Goal: Navigation & Orientation: Find specific page/section

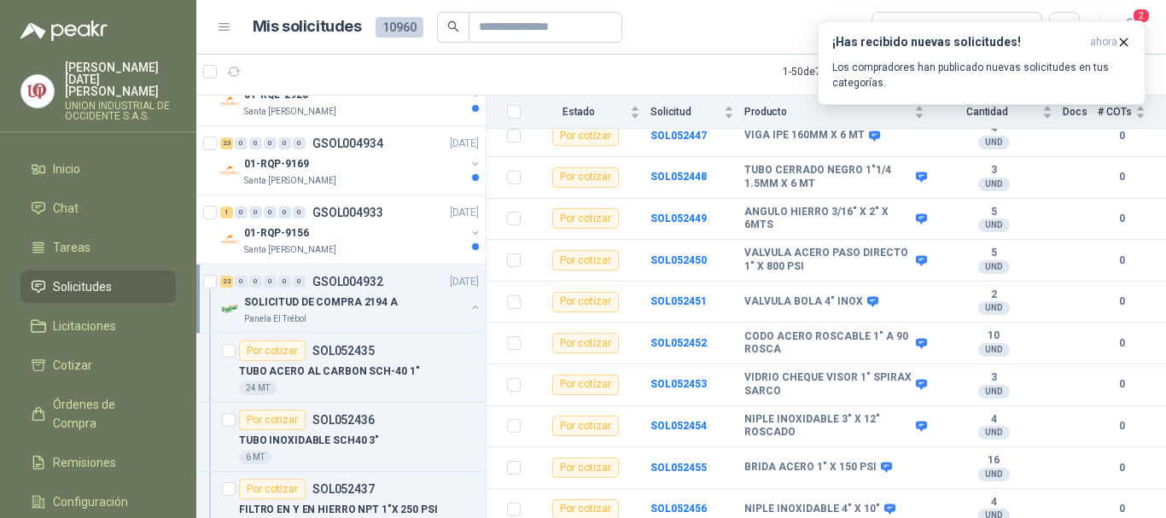
scroll to position [1025, 0]
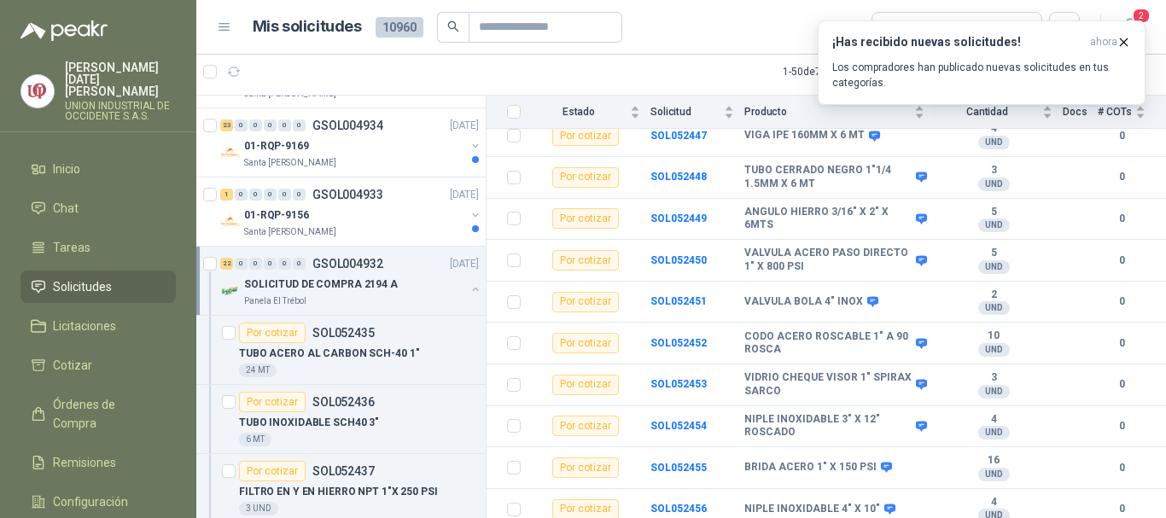
click at [292, 281] on p "SOLICITUD DE COMPRA 2194 A" at bounding box center [321, 285] width 154 height 16
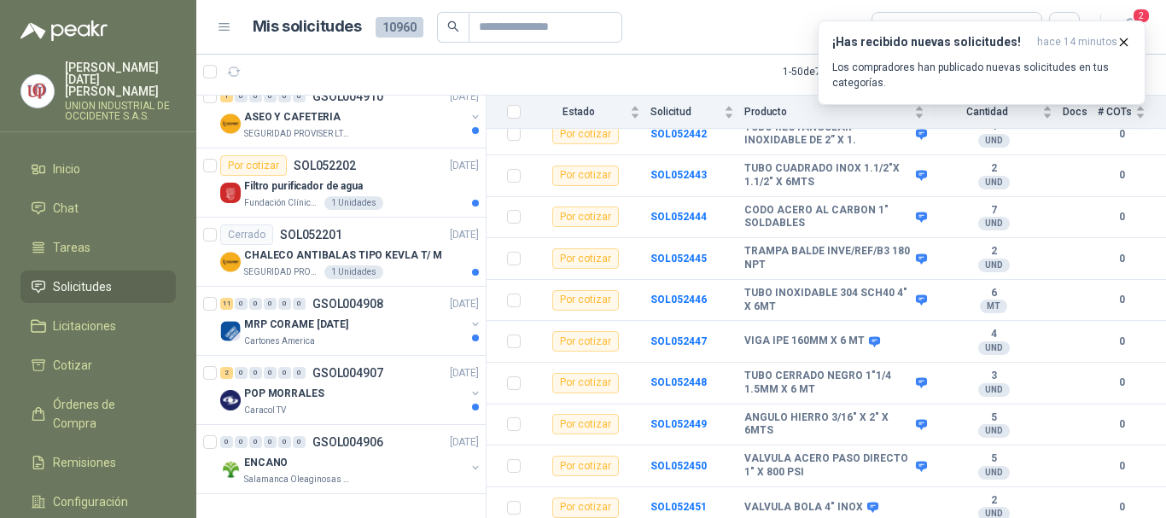
scroll to position [3073, 0]
click at [61, 238] on span "Tareas" at bounding box center [72, 247] width 38 height 19
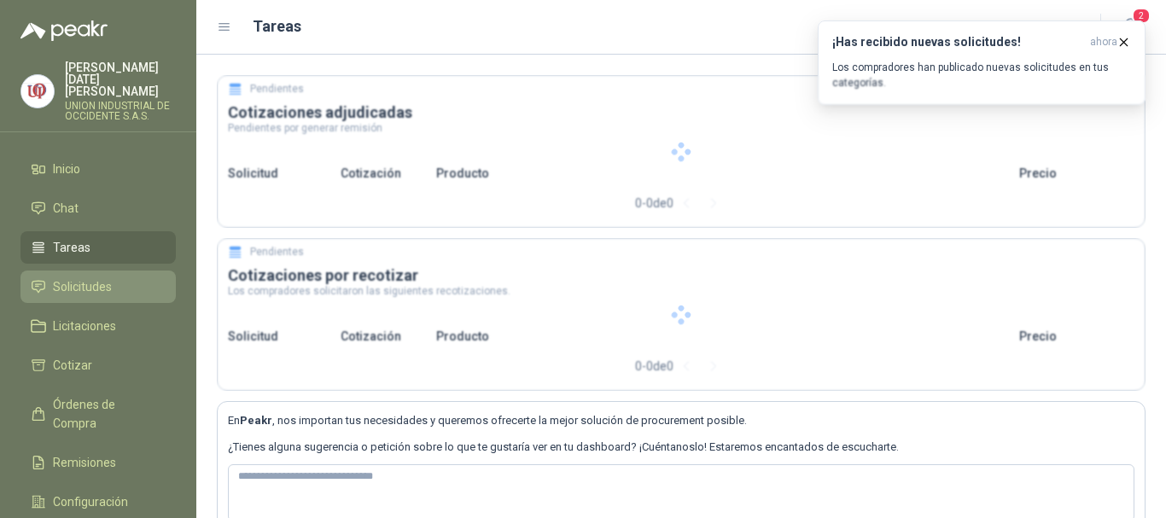
click at [98, 278] on span "Solicitudes" at bounding box center [82, 287] width 59 height 19
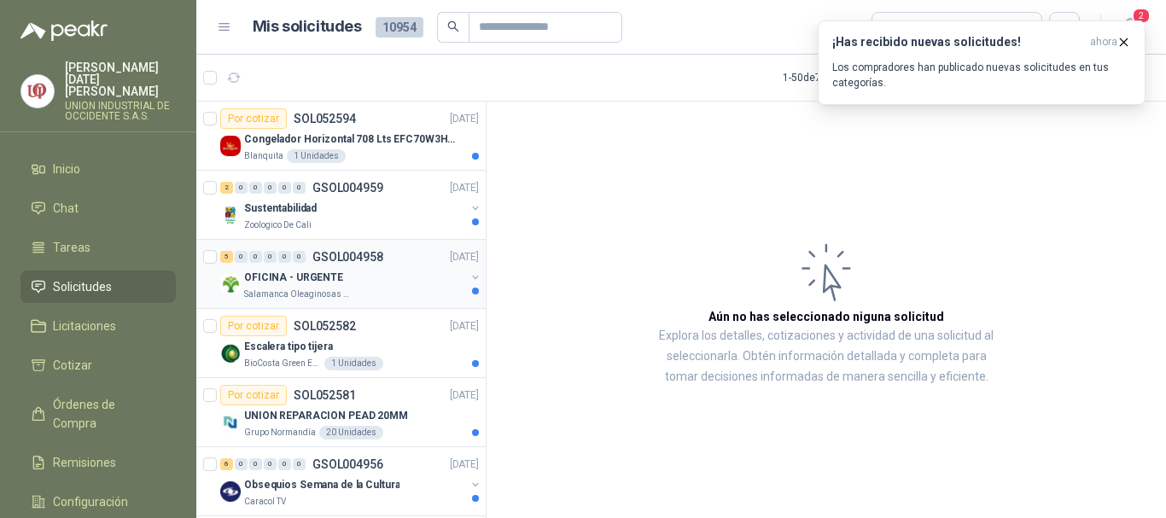
click at [314, 292] on p "Salamanca Oleaginosas SAS" at bounding box center [298, 295] width 108 height 14
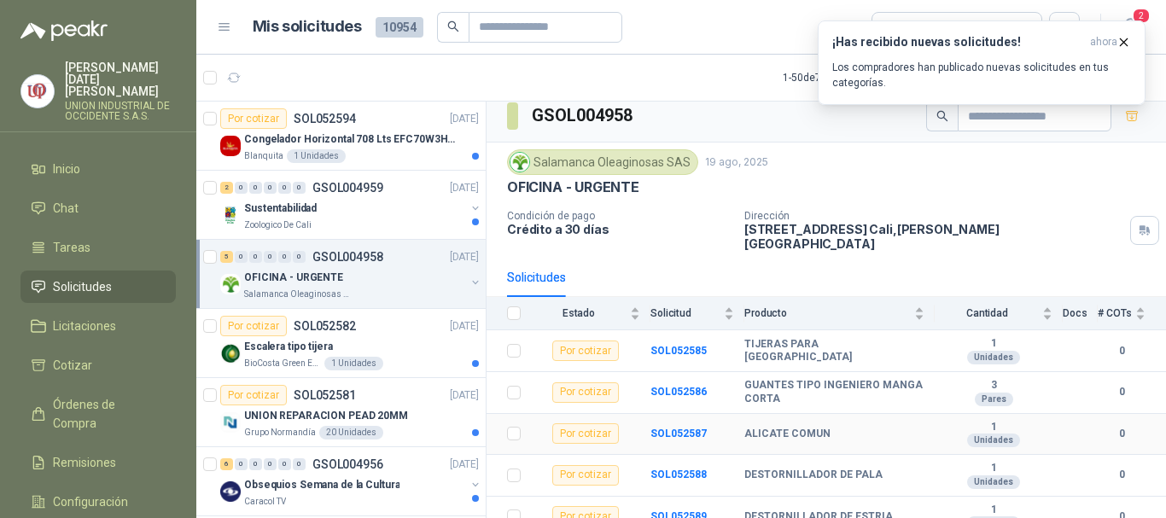
scroll to position [13, 0]
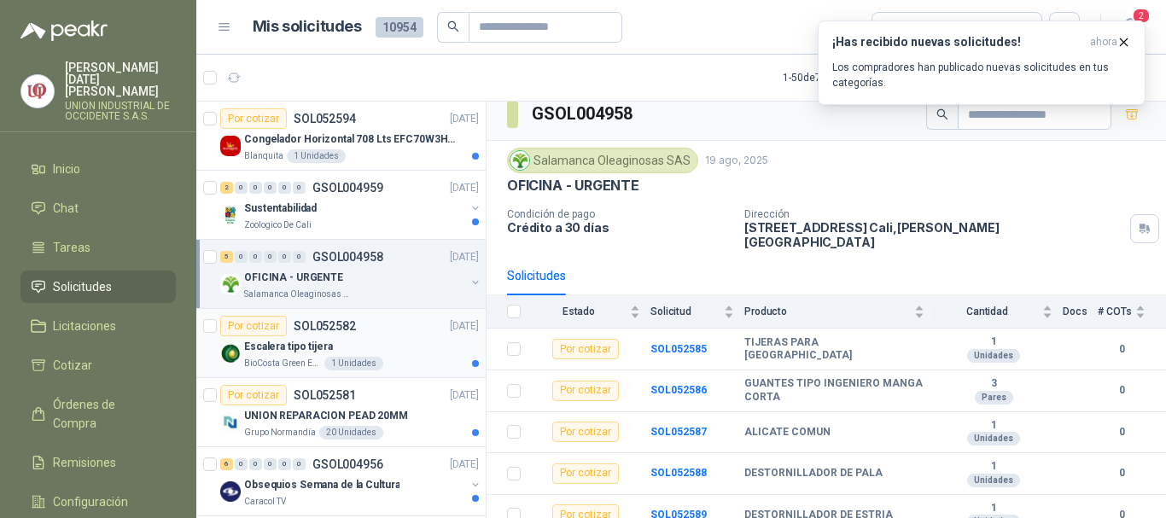
click at [296, 336] on div "Escalera tipo tijera" at bounding box center [361, 346] width 235 height 20
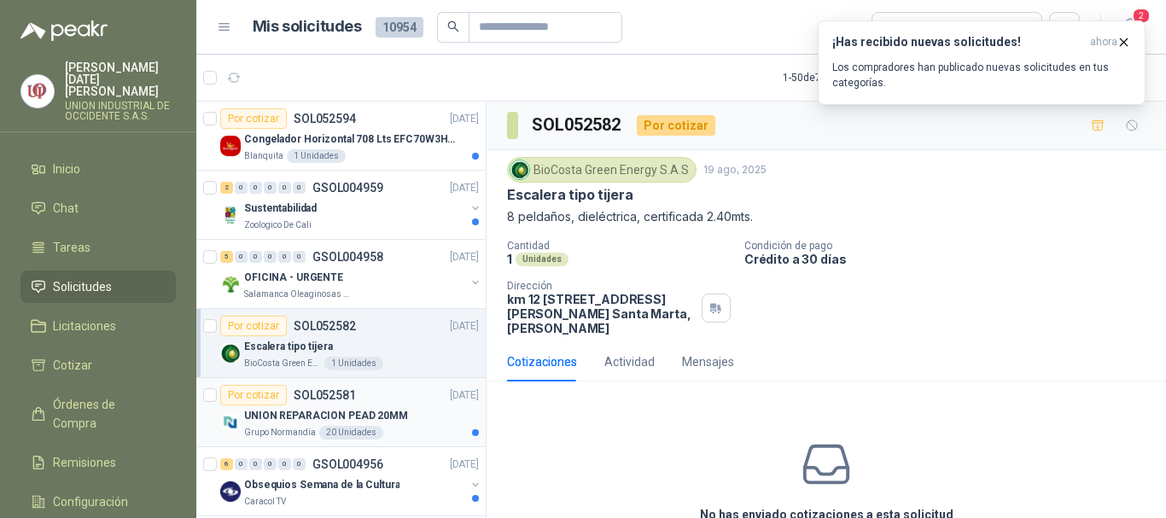
click at [307, 419] on p "UNION REPARACION PEAD 20MM" at bounding box center [326, 416] width 164 height 16
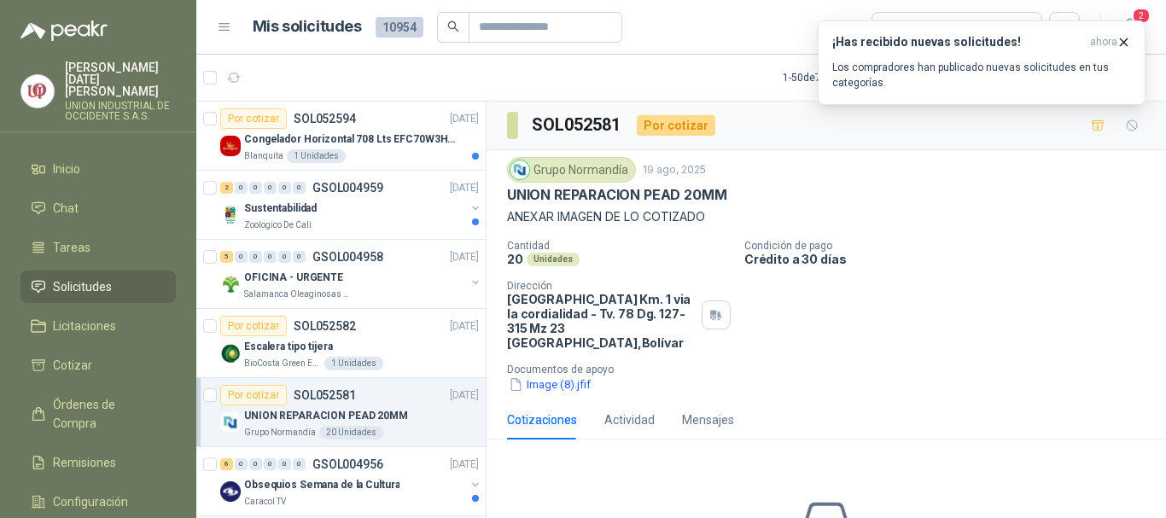
scroll to position [85, 0]
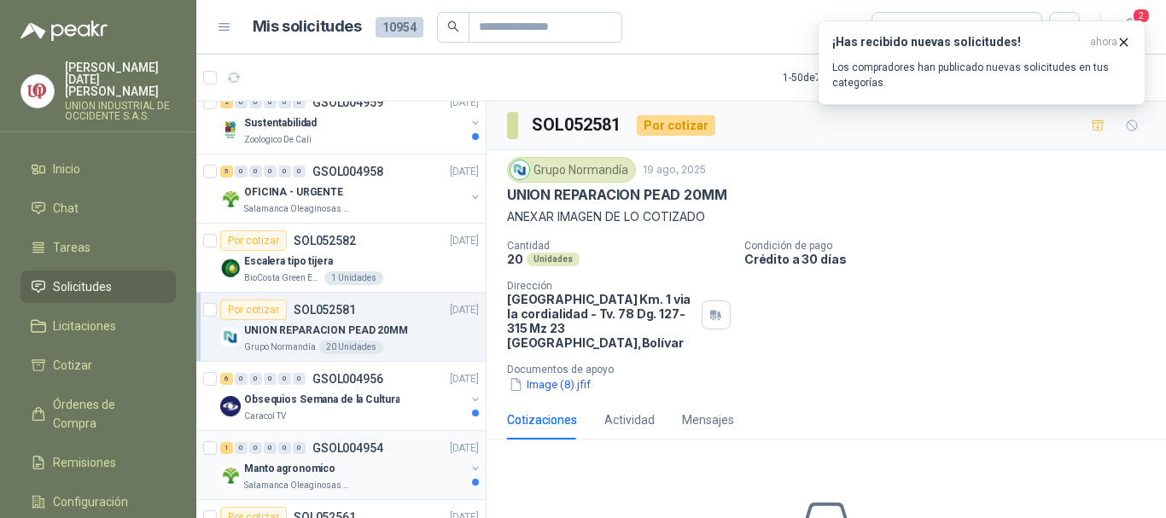
click at [280, 454] on div "1 0 0 0 0 0 GSOL004954 [DATE]" at bounding box center [351, 448] width 262 height 20
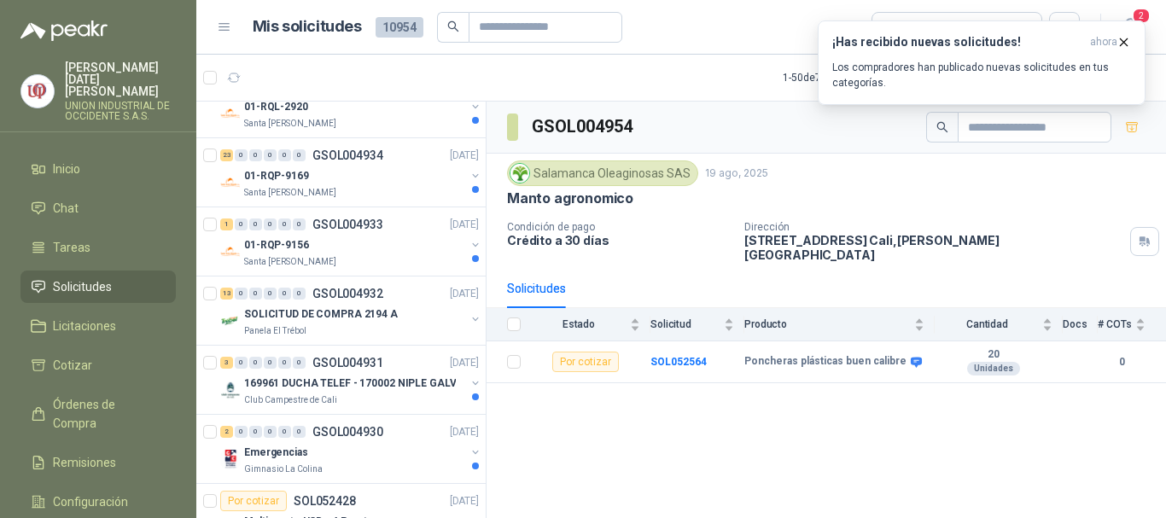
scroll to position [1537, 0]
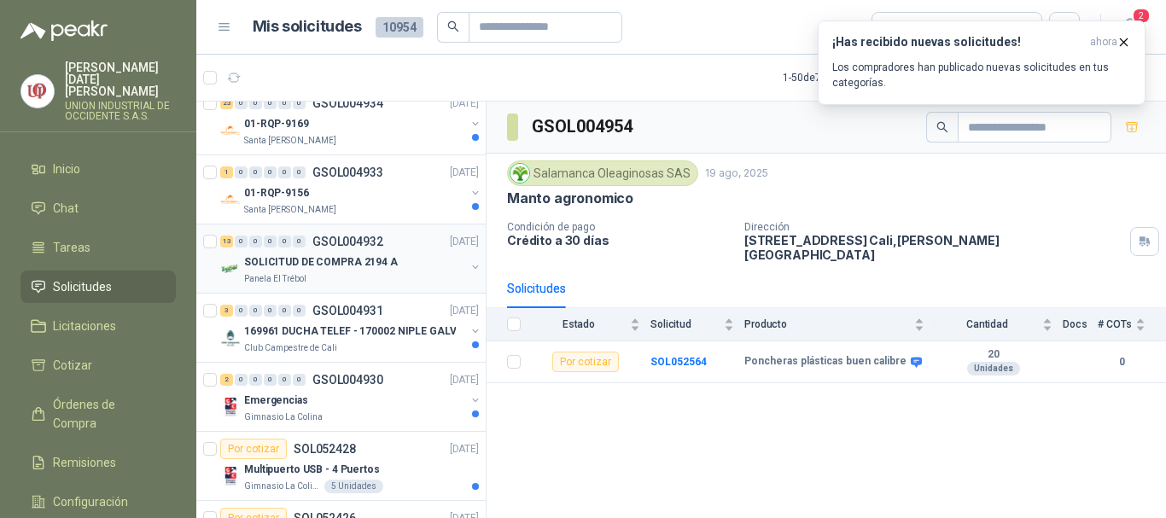
click at [290, 262] on p "SOLICITUD DE COMPRA 2194 A" at bounding box center [321, 262] width 154 height 16
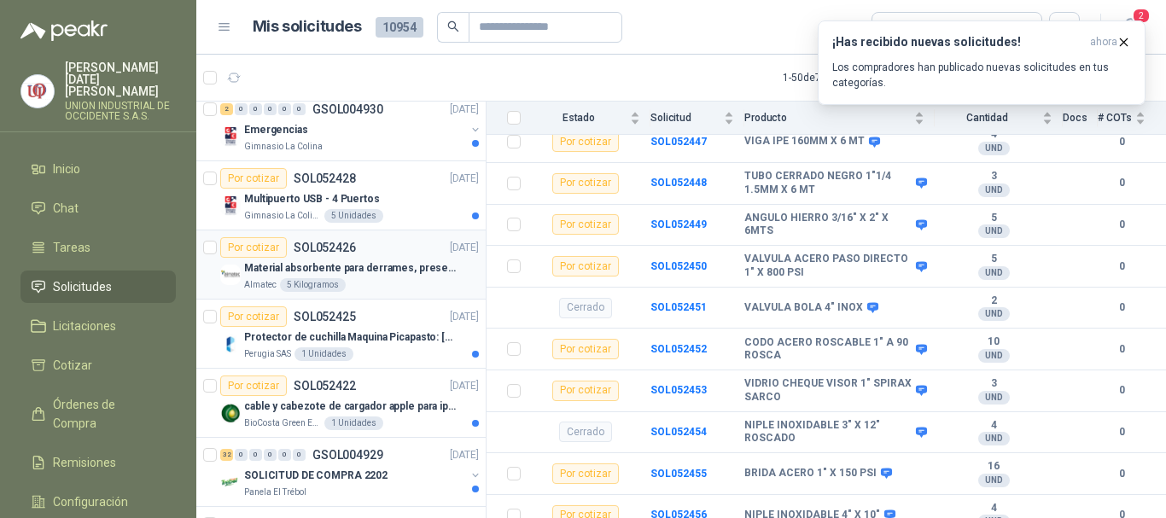
scroll to position [1879, 0]
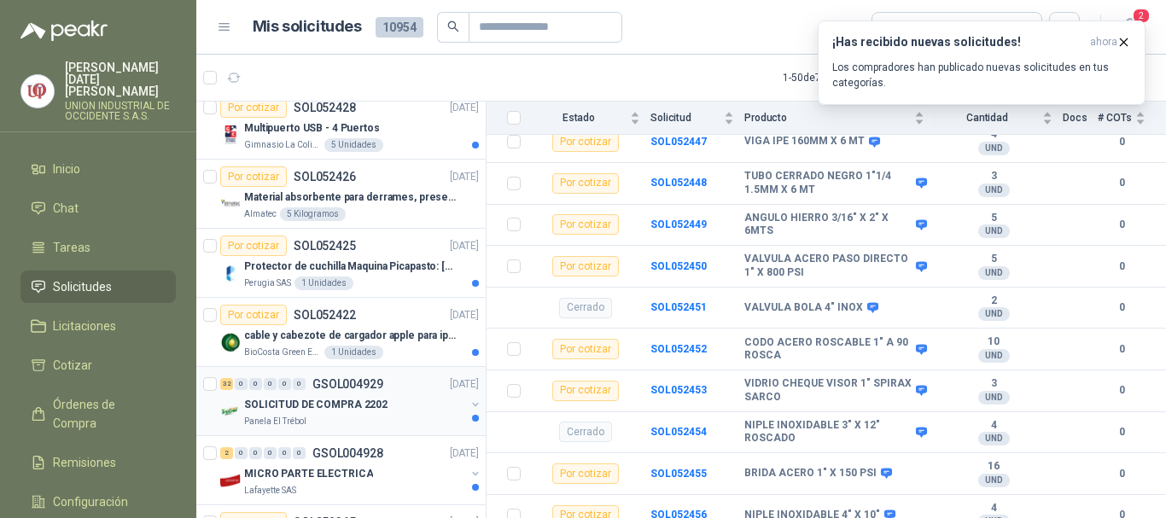
click at [330, 400] on p "SOLICITUD DE COMPRA 2202" at bounding box center [315, 405] width 143 height 16
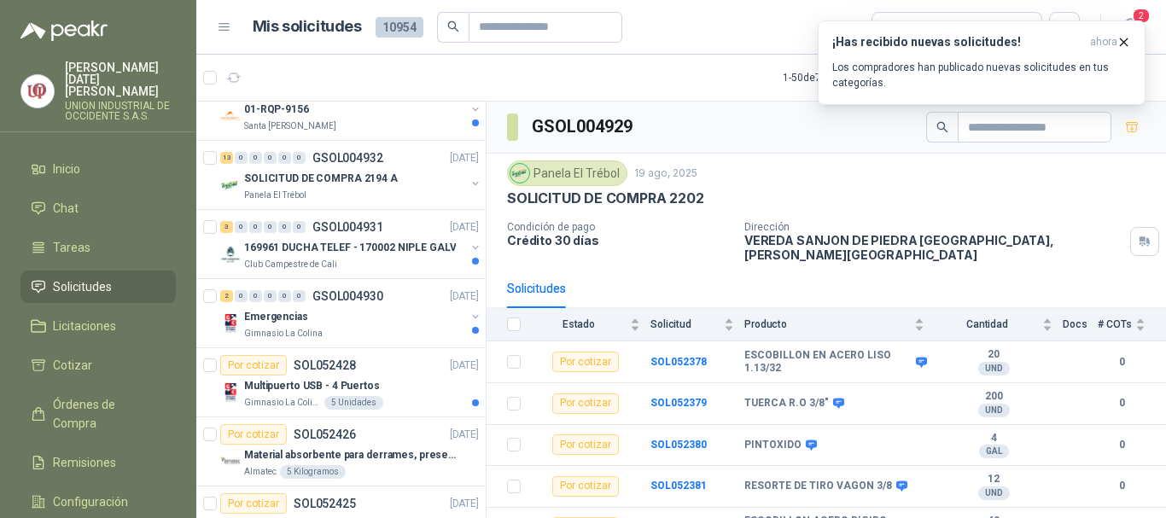
scroll to position [1608, 0]
